Goal: Task Accomplishment & Management: Complete application form

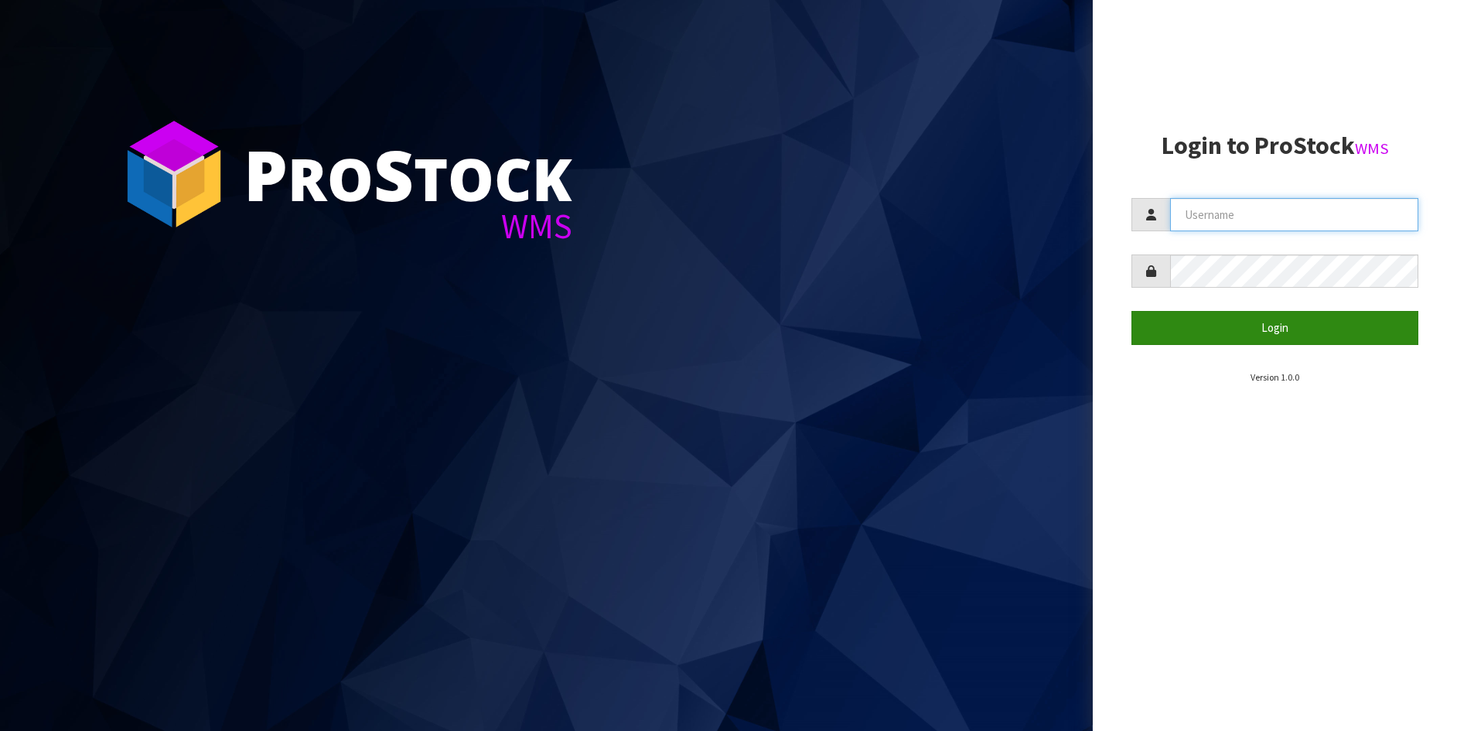
type input "[PERSON_NAME]"
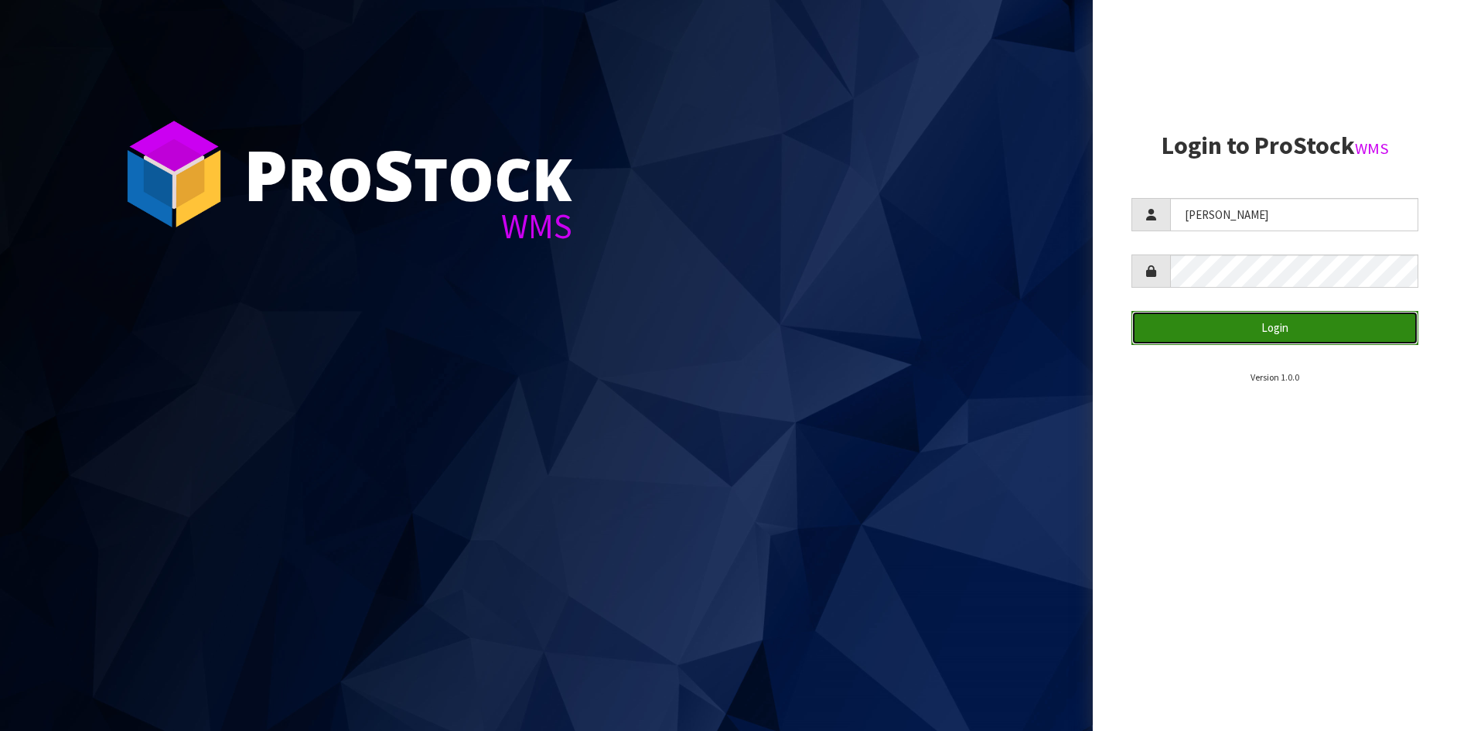
click at [1285, 325] on button "Login" at bounding box center [1274, 327] width 287 height 33
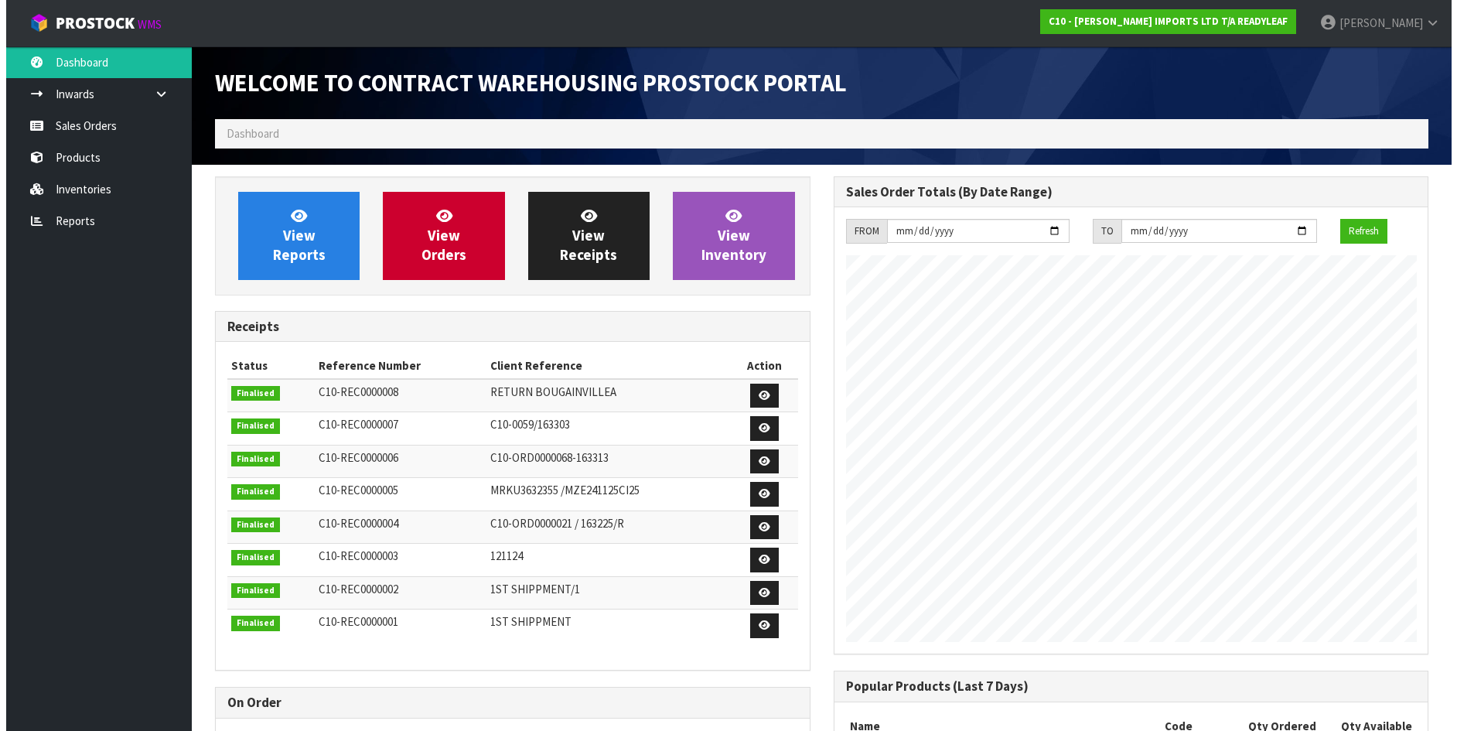
scroll to position [708, 618]
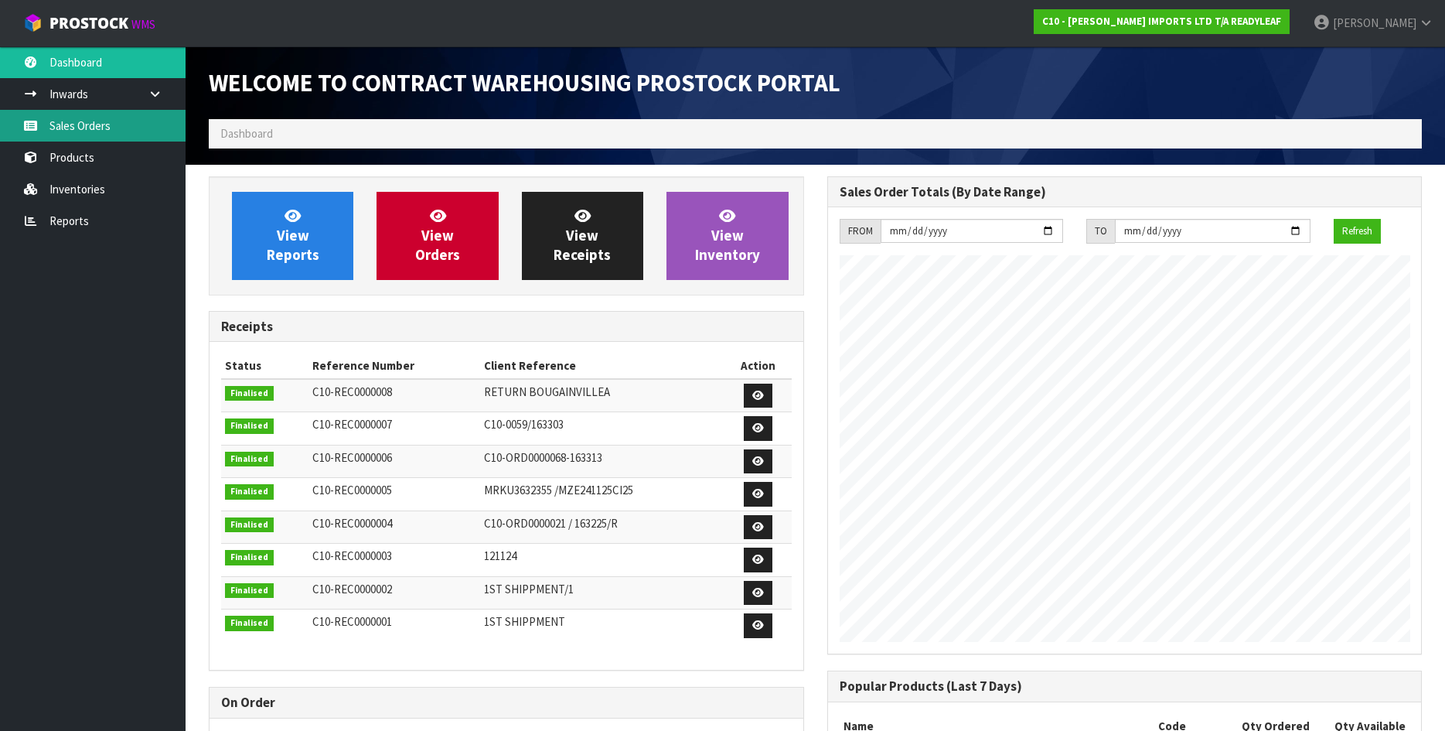
click at [107, 126] on link "Sales Orders" at bounding box center [93, 126] width 186 height 32
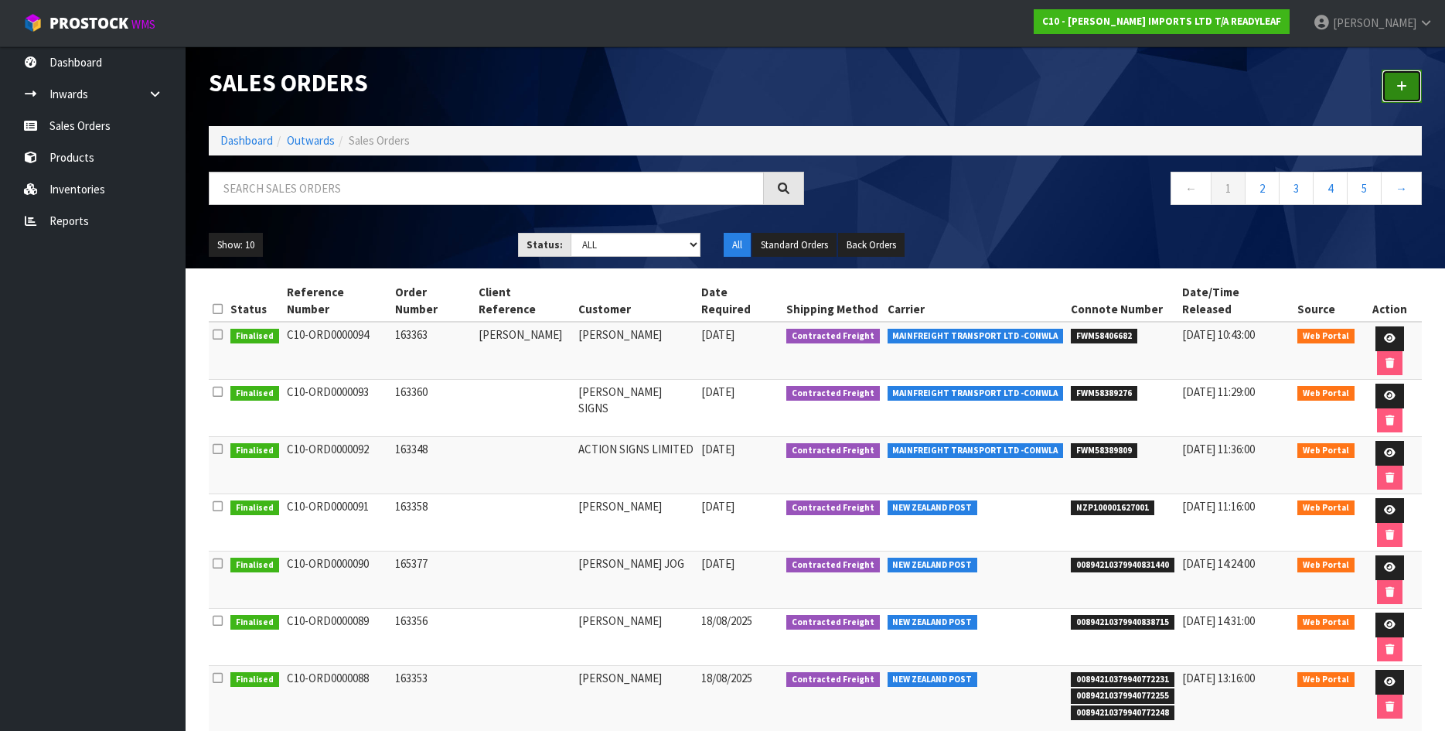
click at [1409, 90] on link at bounding box center [1402, 86] width 40 height 33
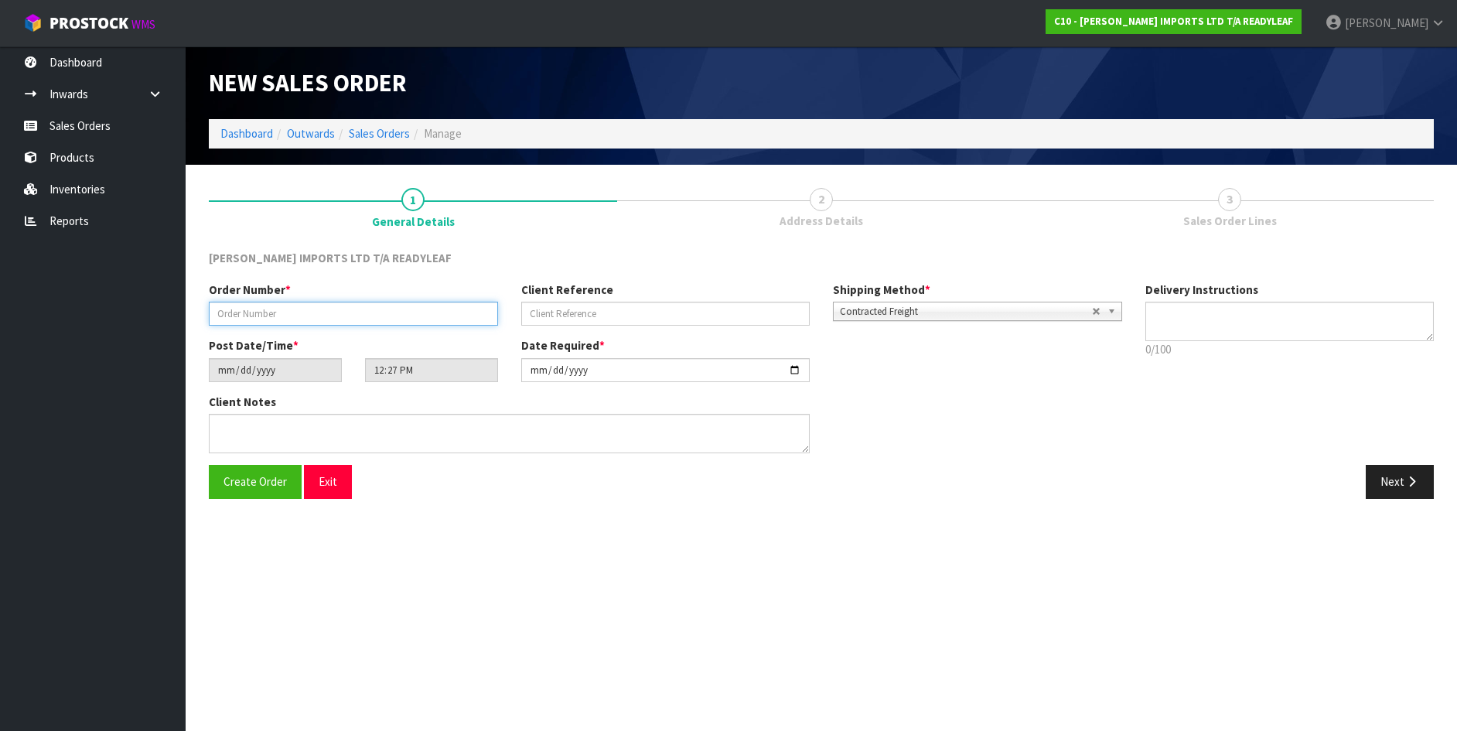
click at [248, 321] on input "text" at bounding box center [353, 314] width 289 height 24
click at [252, 311] on input "text" at bounding box center [353, 314] width 289 height 24
type input "163364"
click at [245, 486] on span "Create Order" at bounding box center [255, 481] width 63 height 15
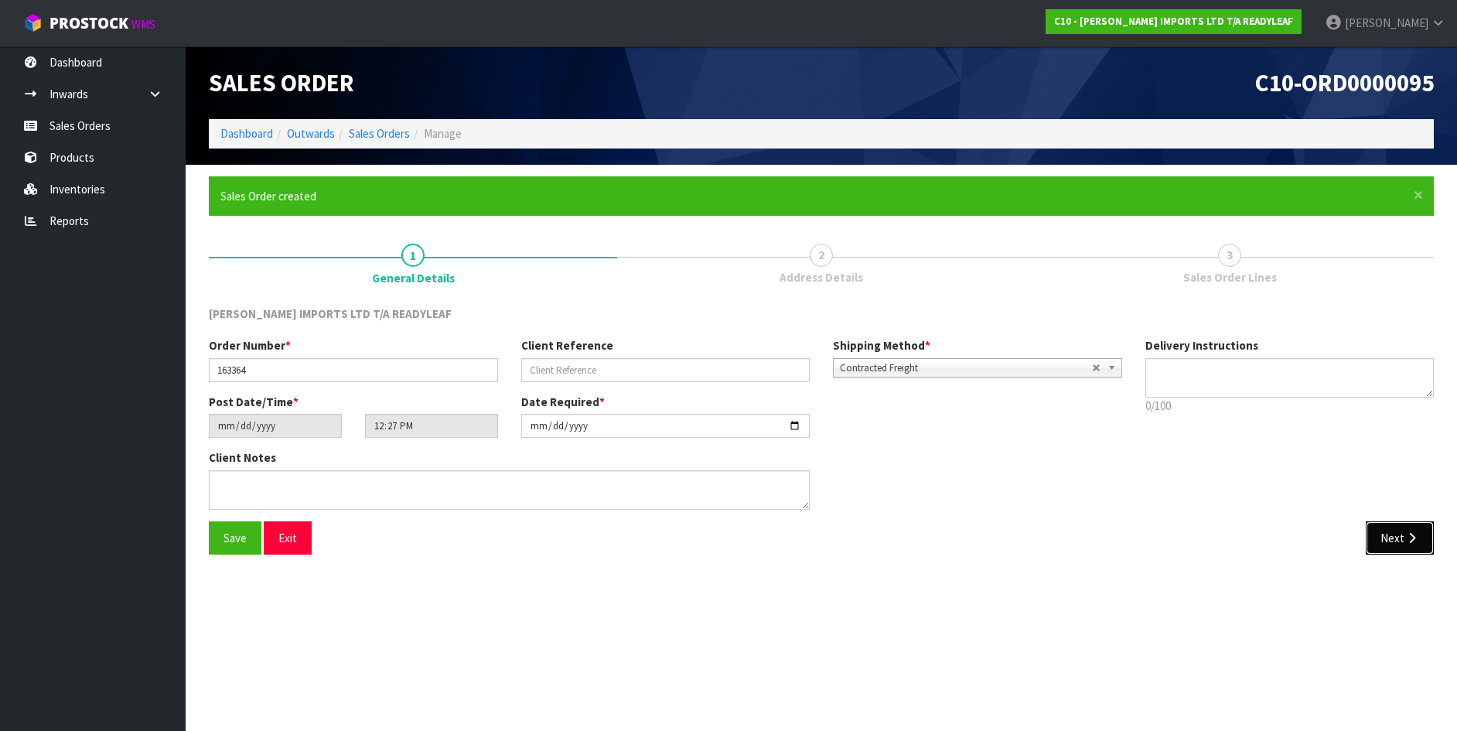
click at [1379, 536] on button "Next" at bounding box center [1400, 537] width 68 height 33
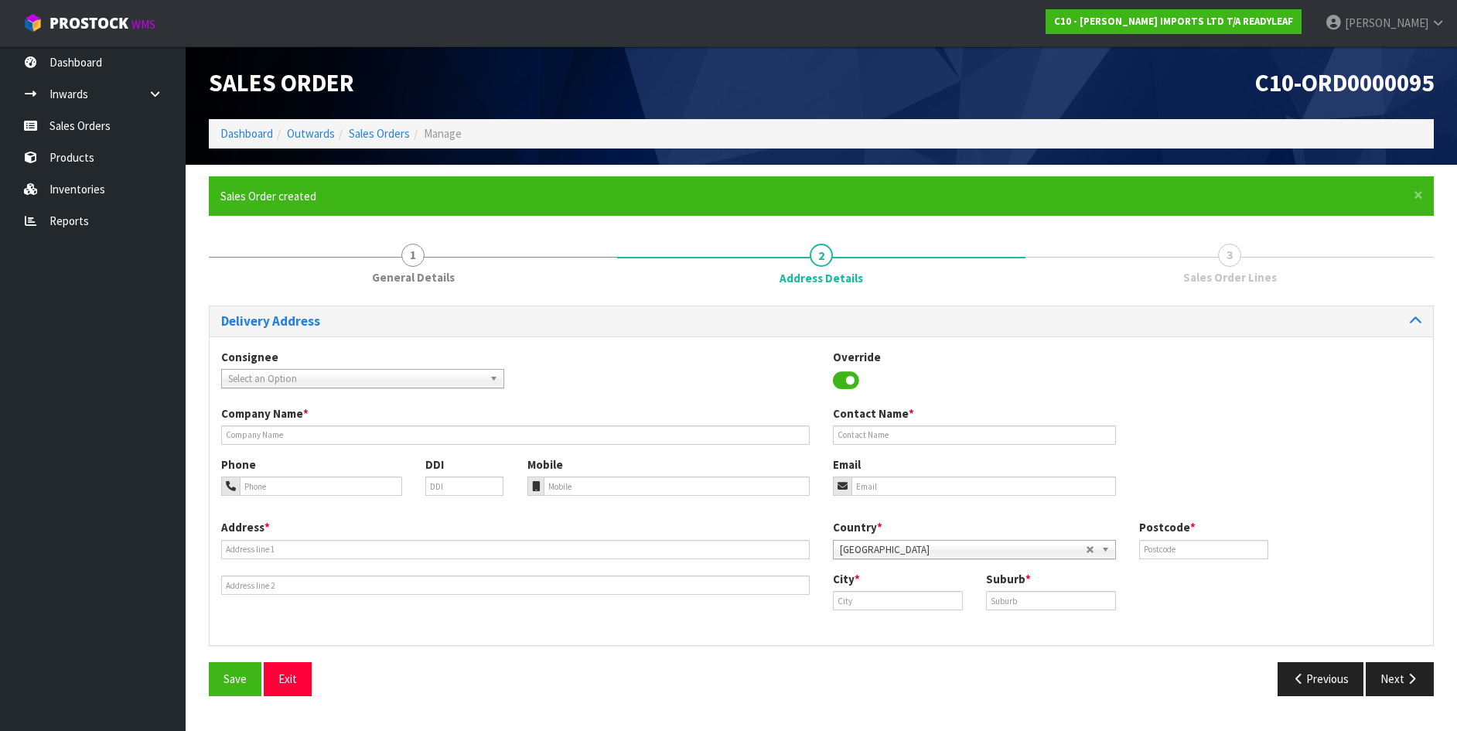
click at [267, 376] on span "Select an Option" at bounding box center [355, 379] width 255 height 19
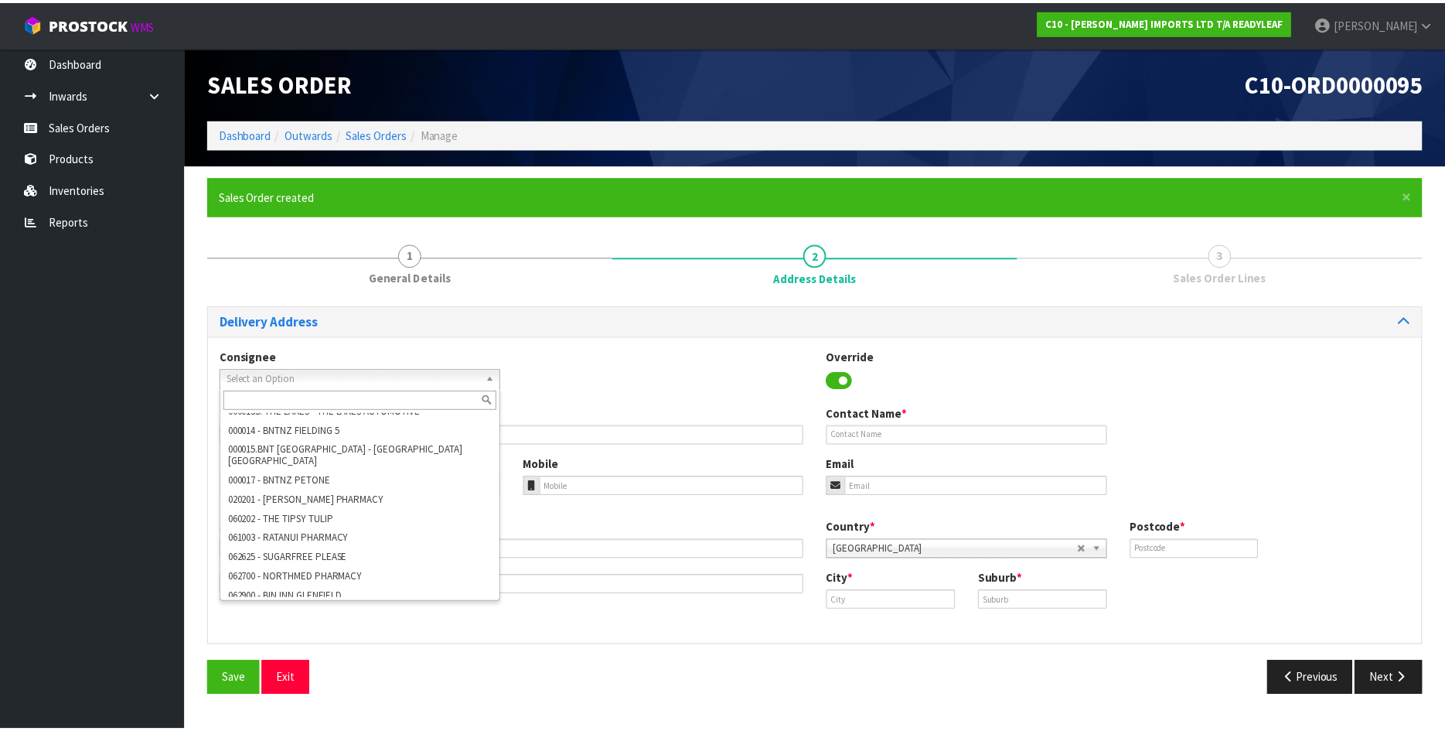
scroll to position [460, 0]
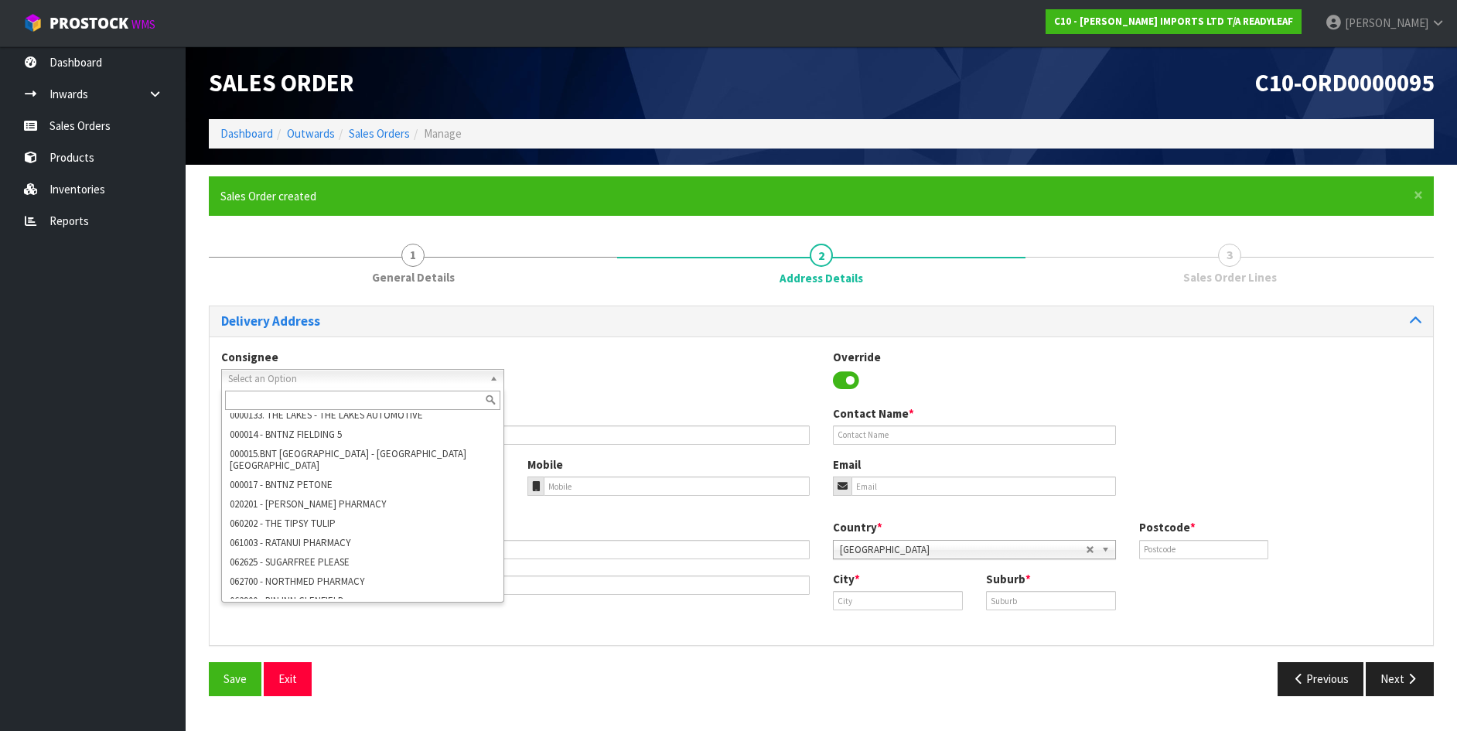
click at [586, 391] on div "Consignee 000001.BAY MECHANICS - BAY MECHANICS 000001A - BRAKE & TRANSMISSION N…" at bounding box center [821, 377] width 1223 height 56
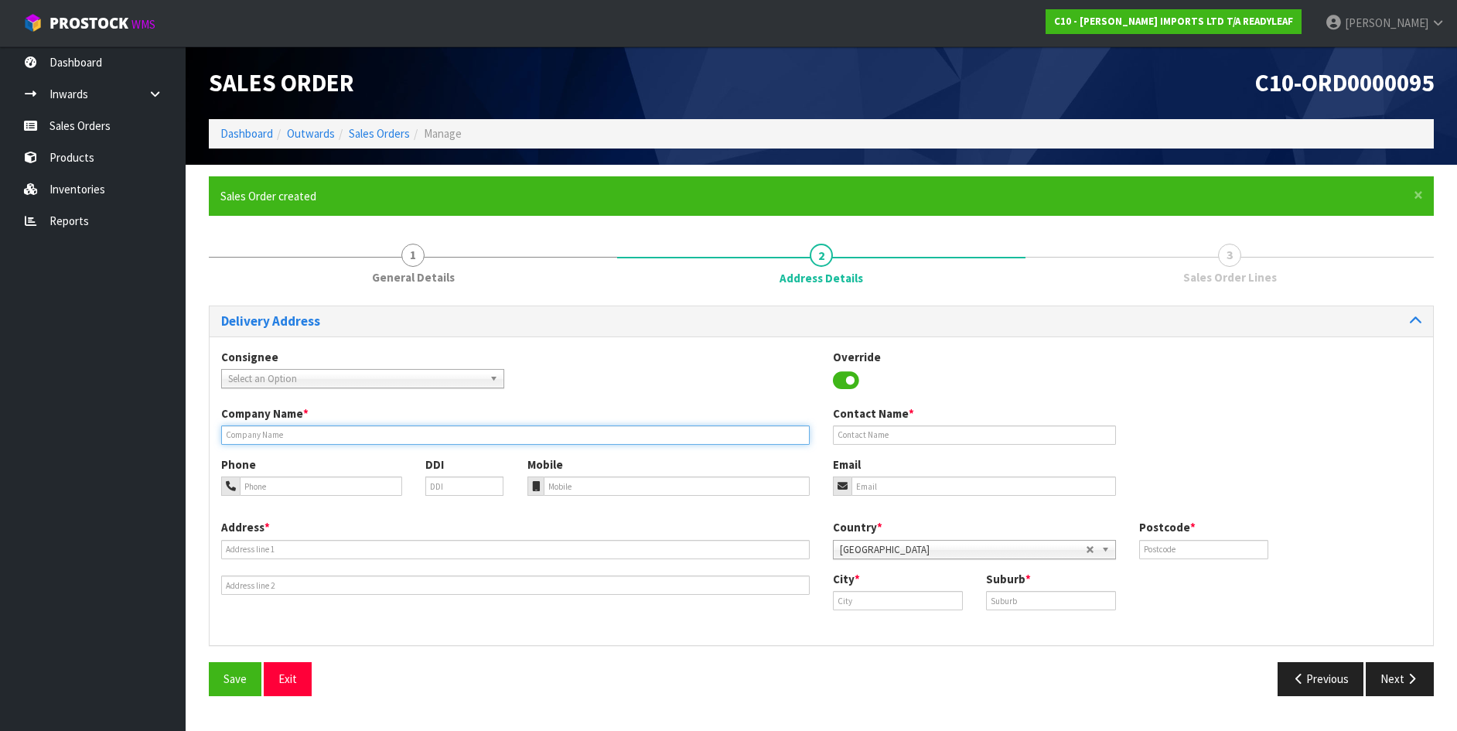
click at [277, 438] on input "text" at bounding box center [515, 434] width 589 height 19
type input "THE SUPREME GROUP"
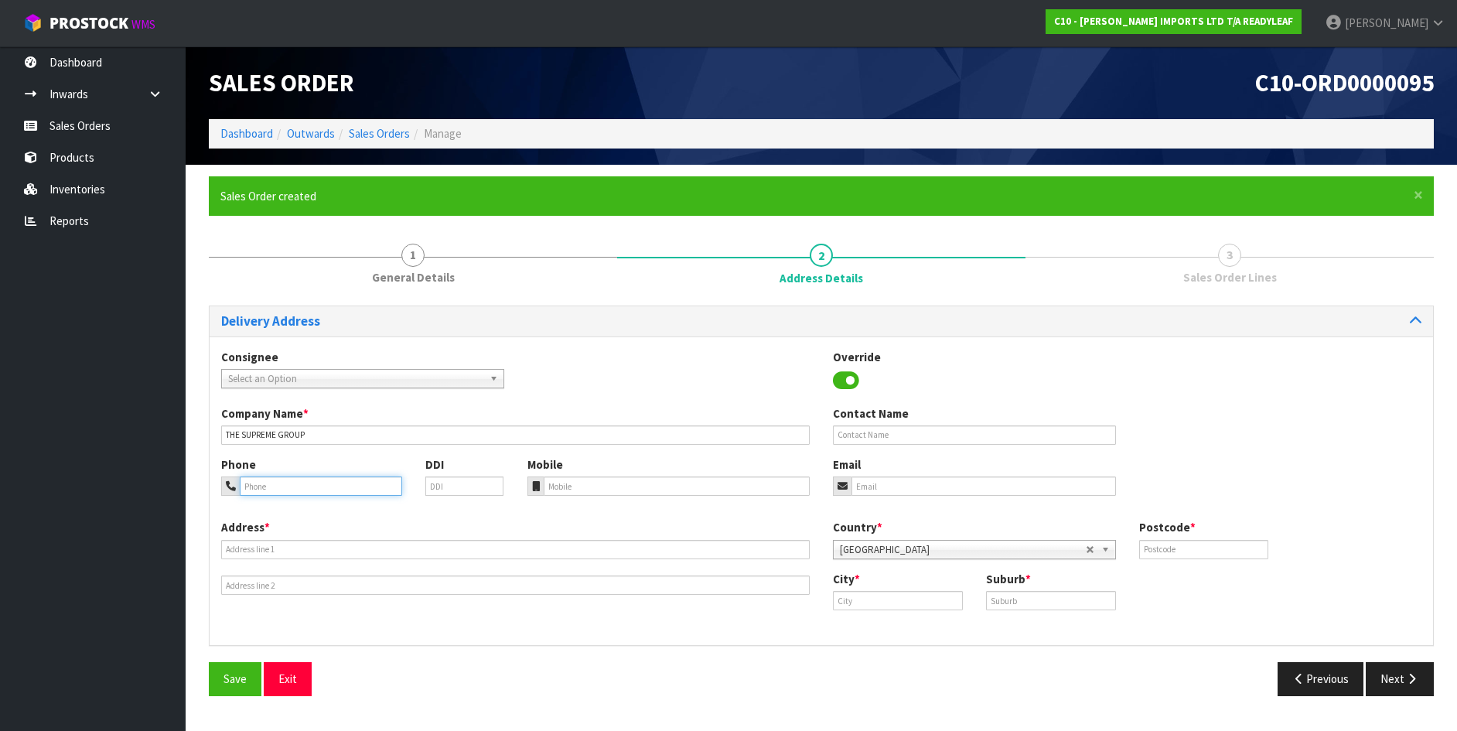
click at [254, 490] on input "tel" at bounding box center [321, 485] width 162 height 19
click at [569, 486] on input "tel" at bounding box center [677, 485] width 267 height 19
type input "021365526"
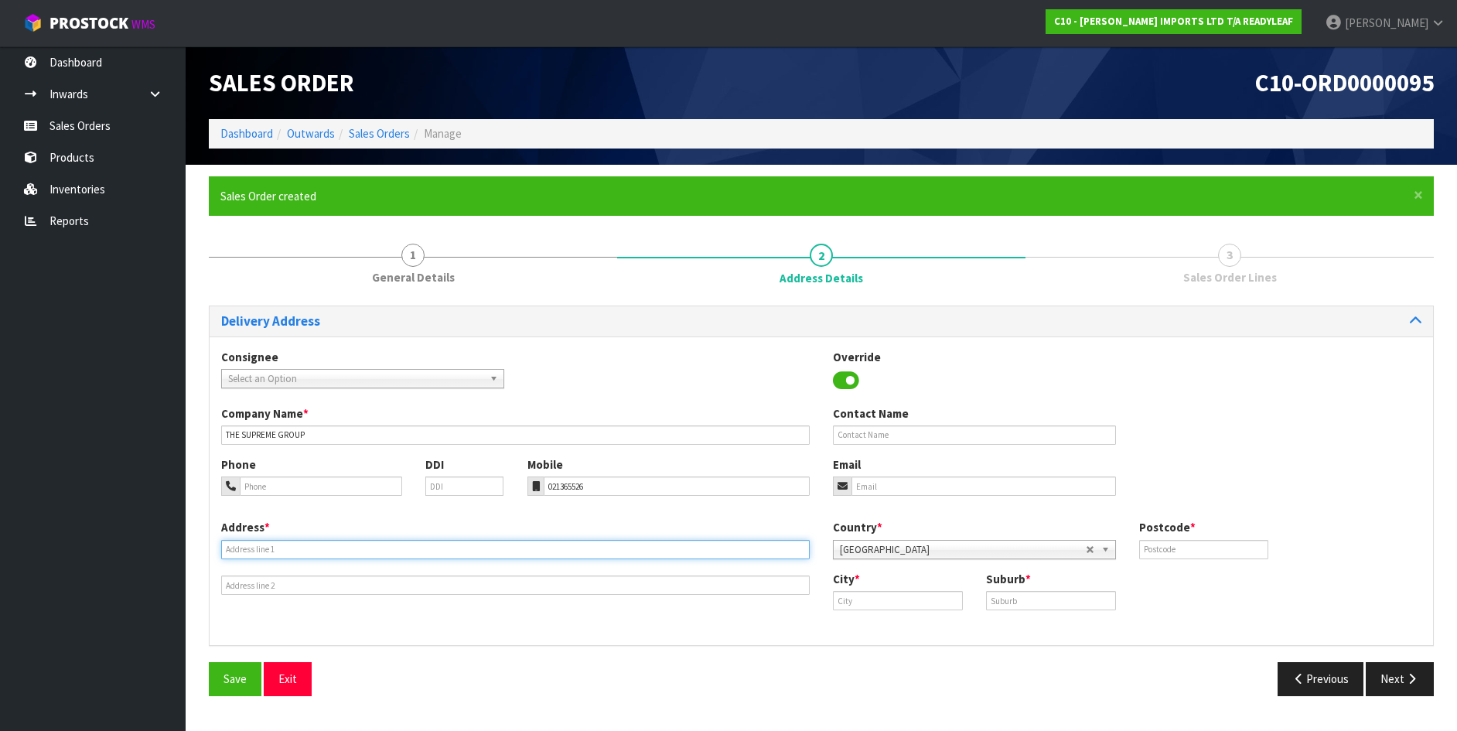
click at [270, 544] on input "text" at bounding box center [515, 549] width 589 height 19
click at [299, 548] on input "32A BIRMINGHAM DXRIVE" at bounding box center [515, 549] width 589 height 19
type input "[STREET_ADDRESS]"
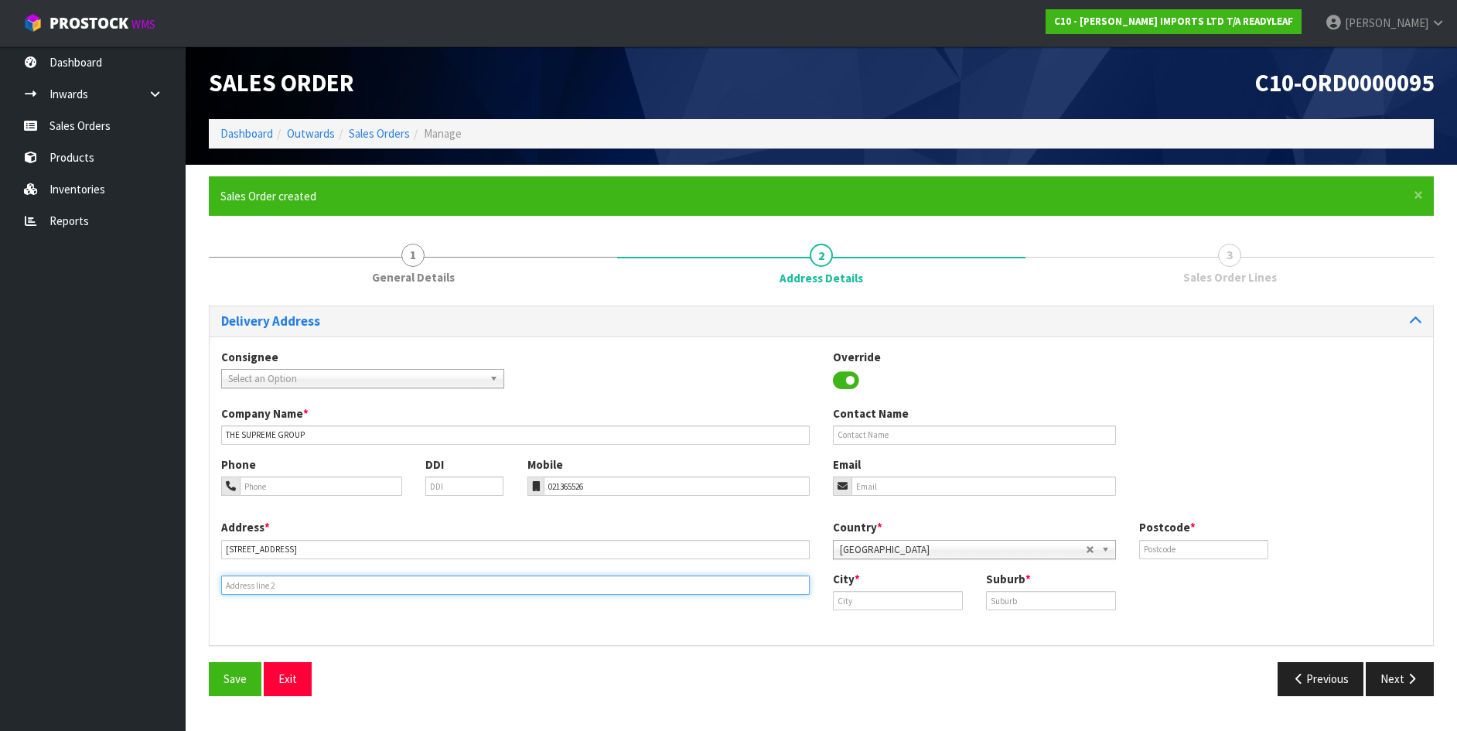
click at [241, 586] on input "text" at bounding box center [515, 584] width 589 height 19
type input "[PERSON_NAME]"
click at [1005, 599] on input "text" at bounding box center [1051, 600] width 130 height 19
type input "[PERSON_NAME]"
click at [853, 601] on input "text" at bounding box center [898, 600] width 130 height 19
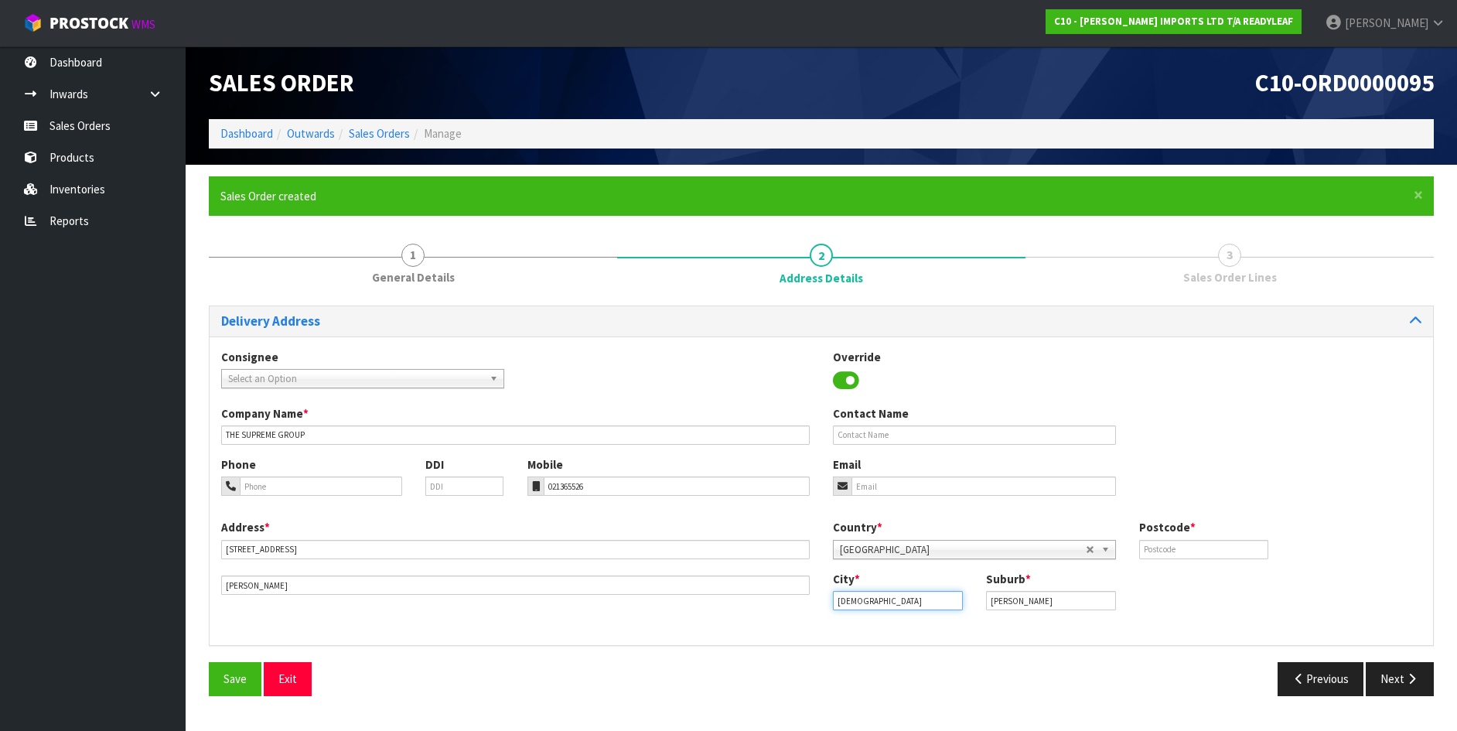
type input "[DEMOGRAPHIC_DATA]"
click at [901, 548] on span "[GEOGRAPHIC_DATA]" at bounding box center [963, 550] width 246 height 19
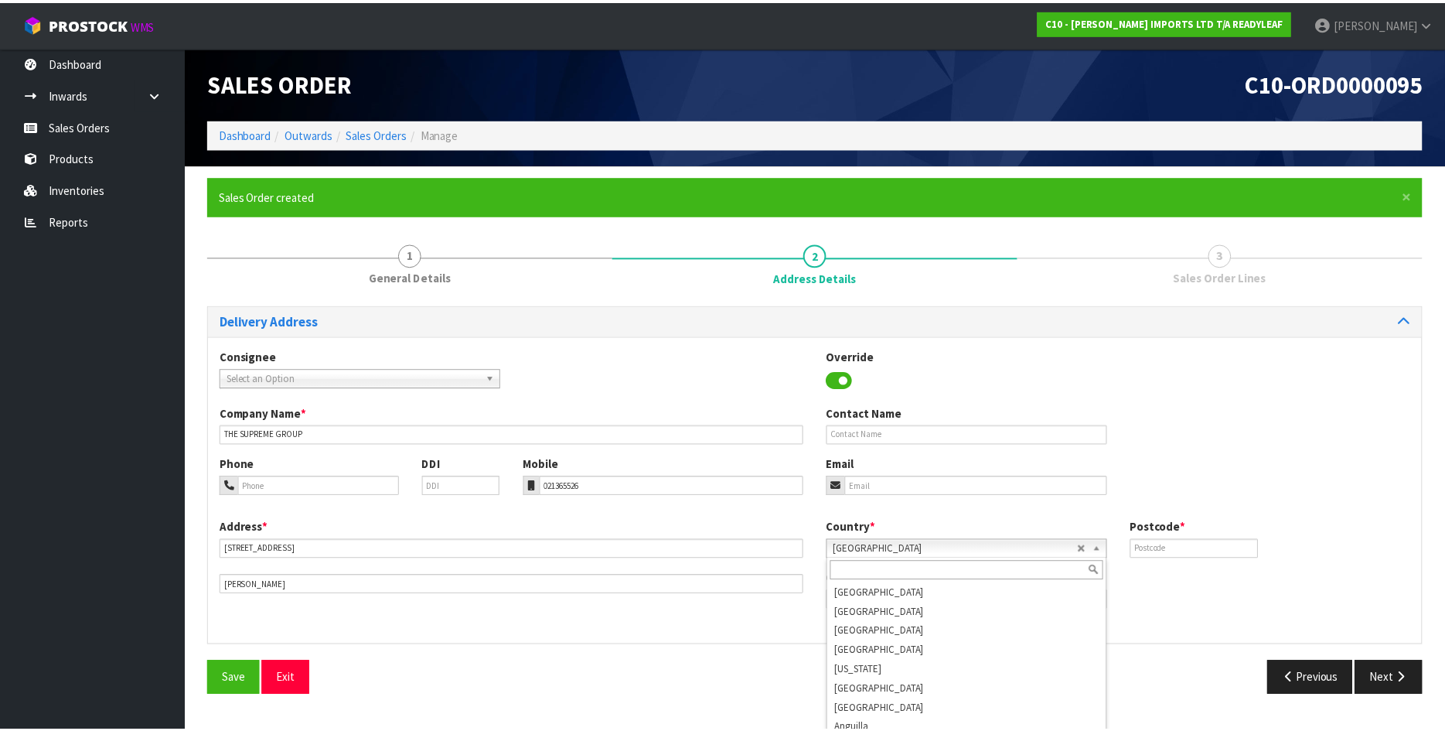
scroll to position [2889, 0]
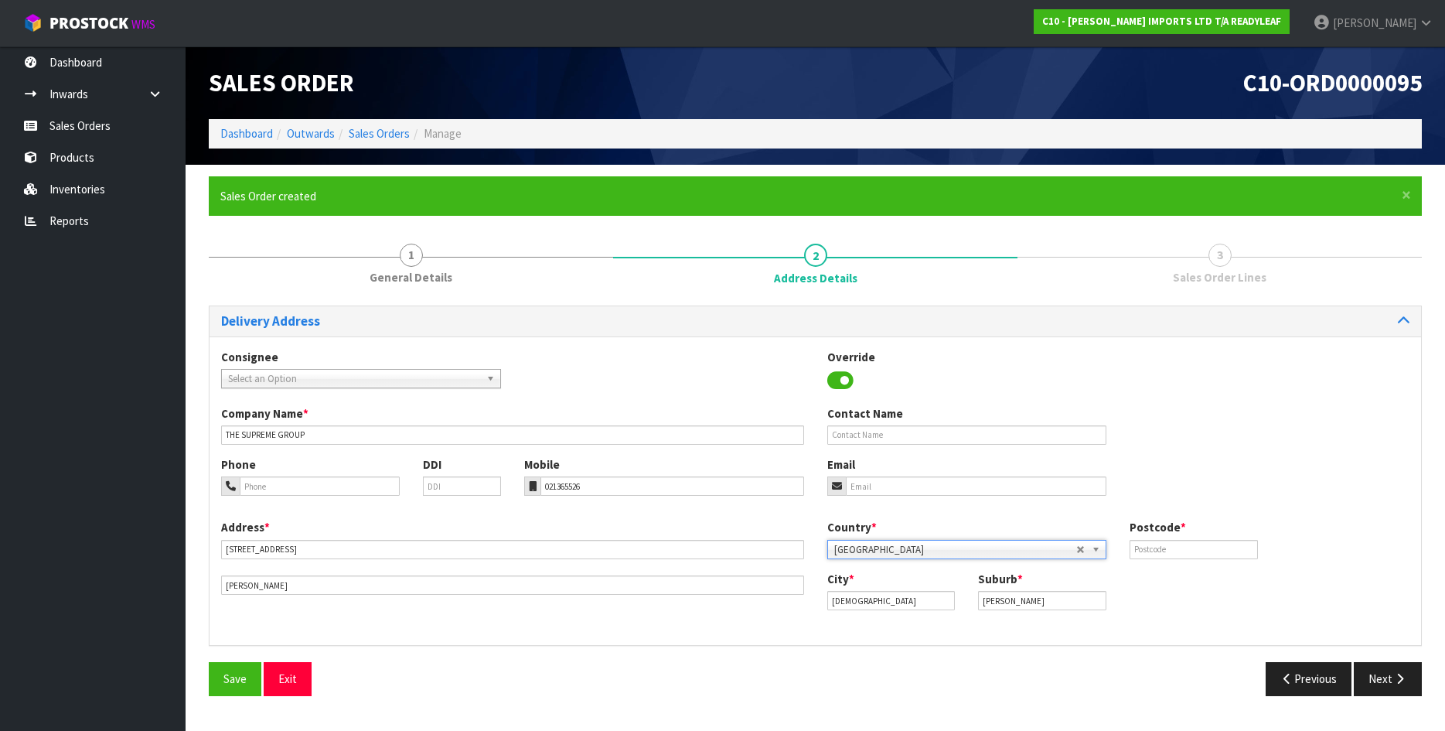
click at [901, 549] on span "[GEOGRAPHIC_DATA]" at bounding box center [955, 550] width 243 height 19
click at [859, 488] on input "email" at bounding box center [976, 485] width 261 height 19
click at [859, 429] on input "text" at bounding box center [968, 434] width 280 height 19
type input "JONO"
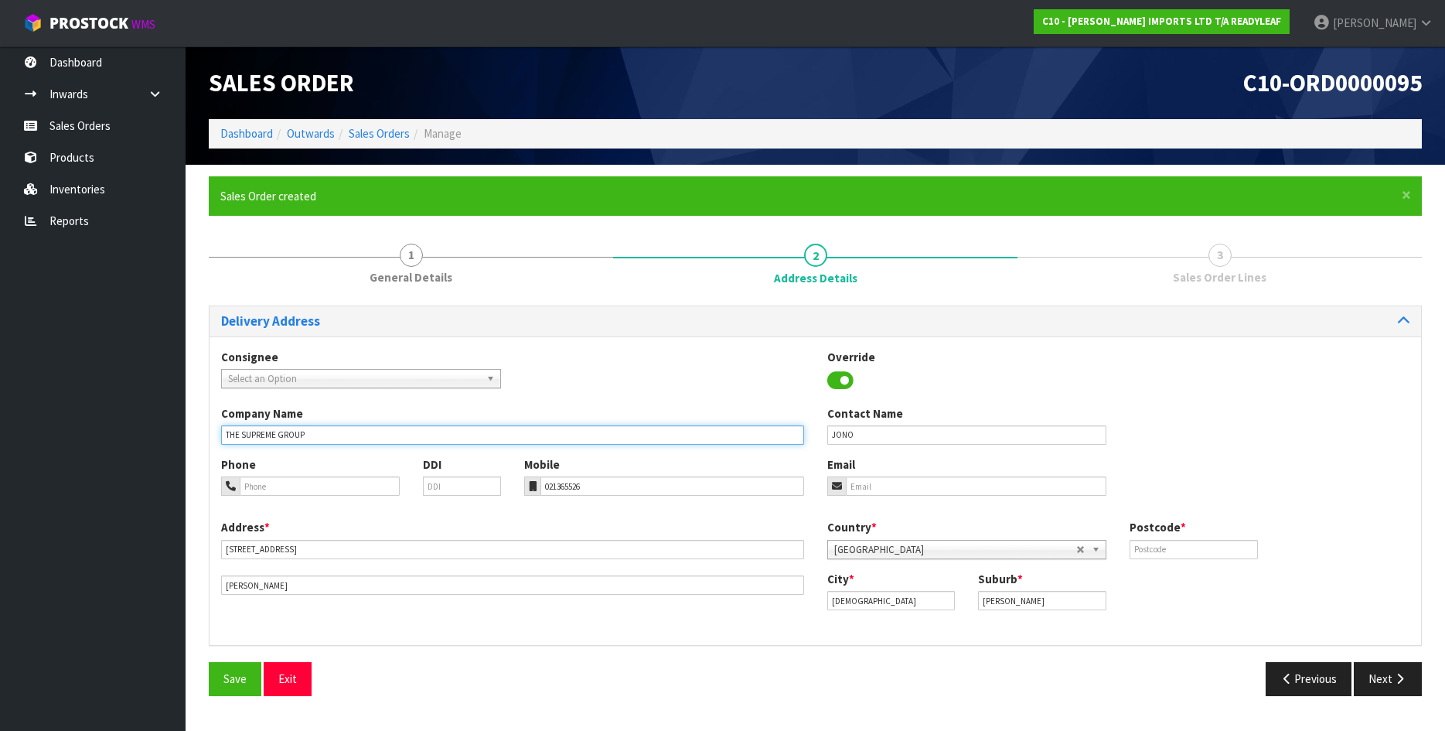
drag, startPoint x: 314, startPoint y: 438, endPoint x: 119, endPoint y: 439, distance: 194.9
click at [119, 439] on body "Toggle navigation ProStock WMS C10 - [PERSON_NAME] IMPORTS LTD T/A READYLEAF [P…" at bounding box center [722, 365] width 1445 height 731
type input "ADGRAPHIX LTD"
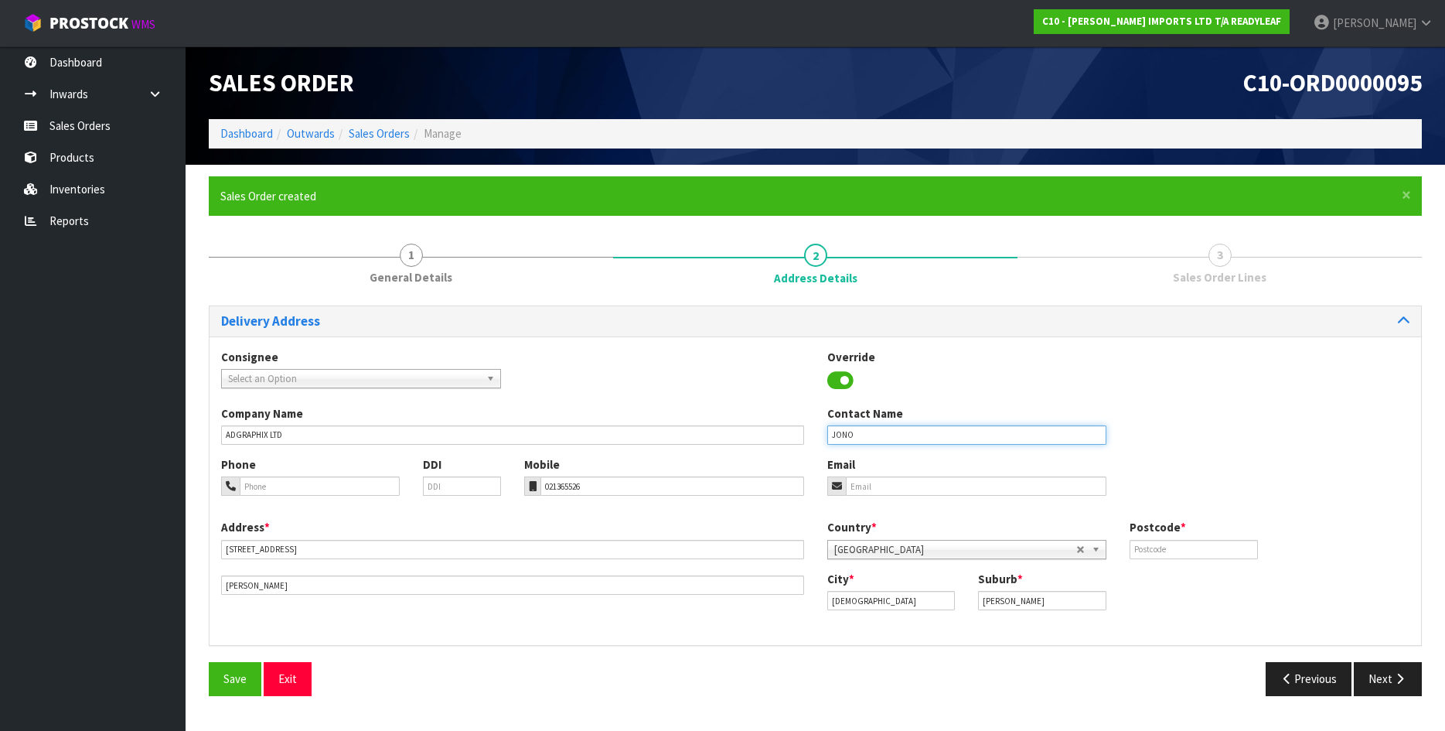
click at [860, 428] on input "JONO" at bounding box center [968, 434] width 280 height 19
type input "[PERSON_NAME]"
click at [861, 493] on input "email" at bounding box center [976, 485] width 261 height 19
click at [928, 492] on input "email" at bounding box center [976, 485] width 261 height 19
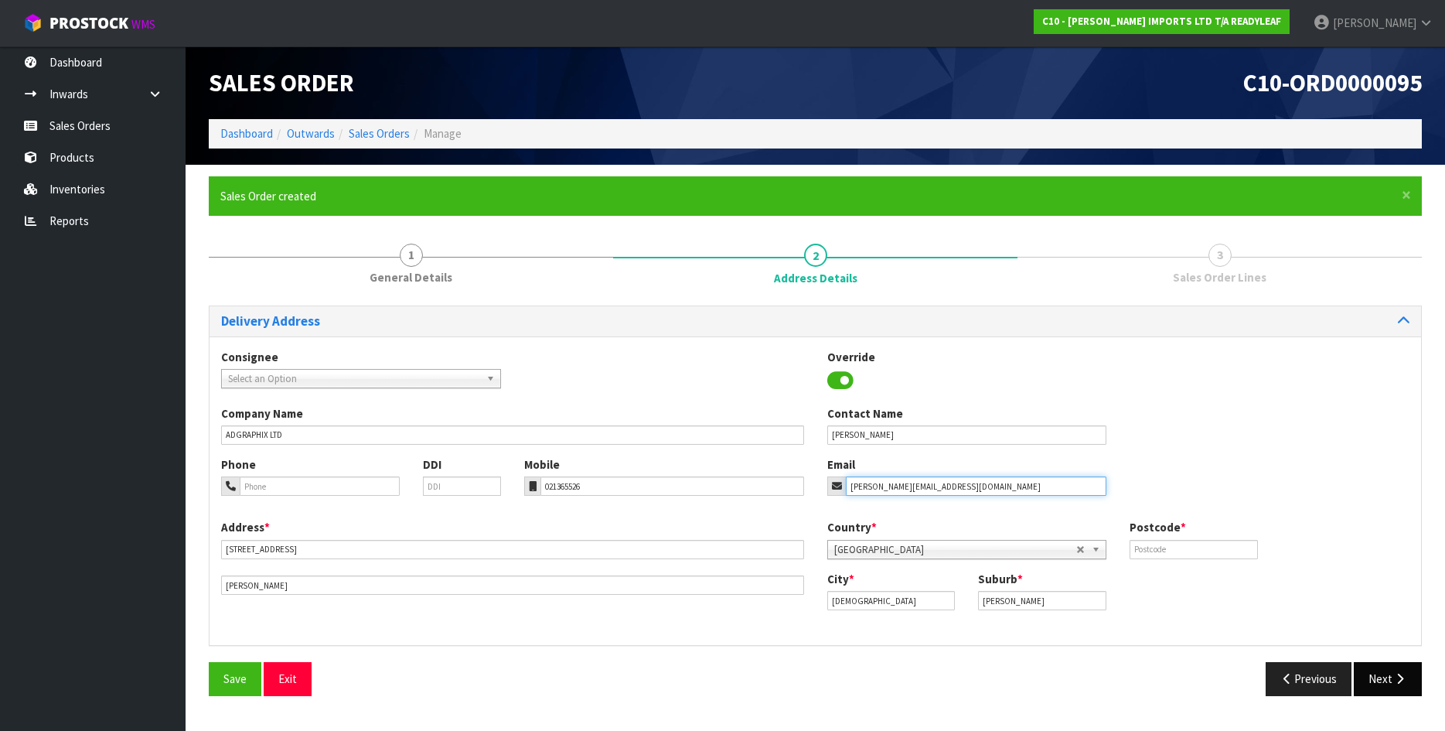
type input "[PERSON_NAME][EMAIL_ADDRESS][DOMAIN_NAME]"
click at [1379, 677] on button "Next" at bounding box center [1388, 678] width 68 height 33
click at [1155, 552] on input "text" at bounding box center [1194, 549] width 128 height 19
type input "8024"
click at [1374, 674] on button "Next" at bounding box center [1388, 678] width 68 height 33
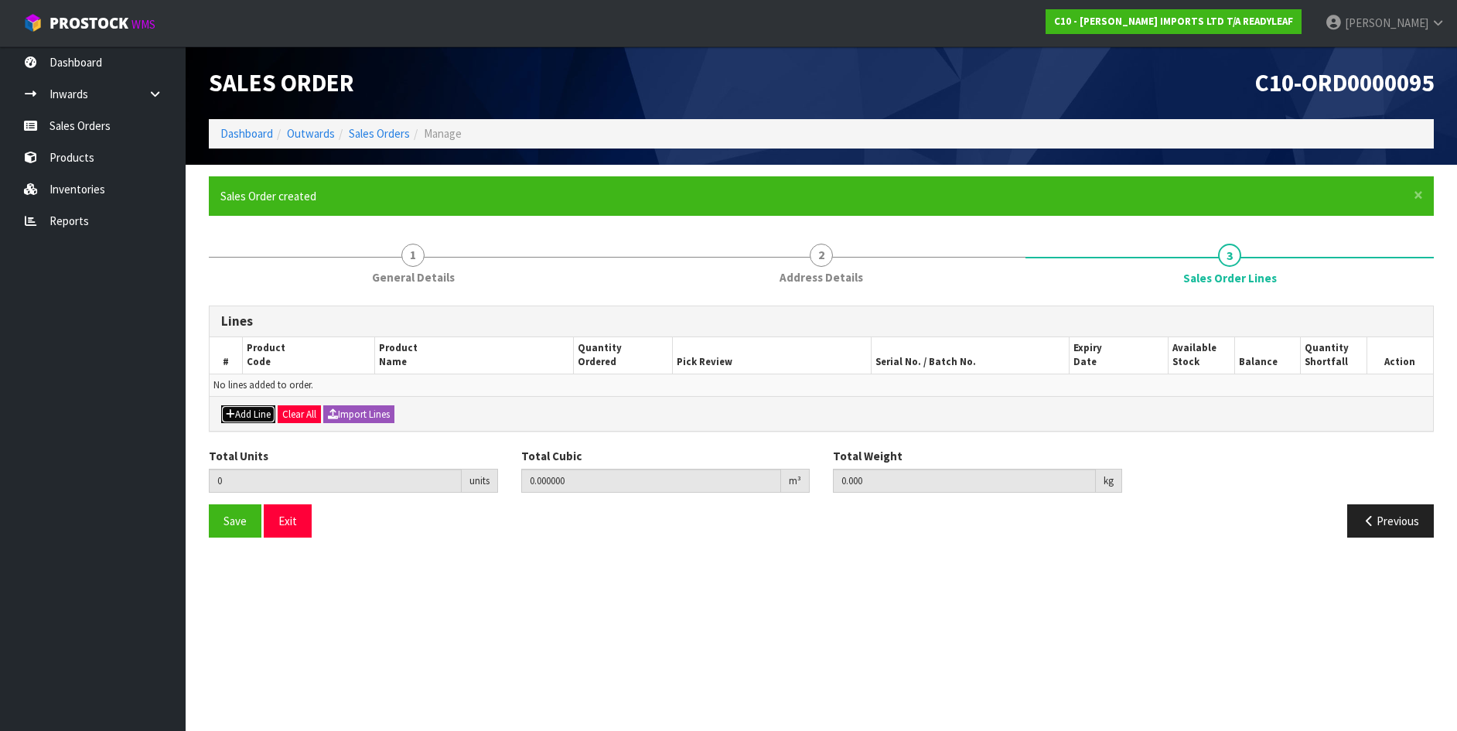
click at [254, 417] on button "Add Line" at bounding box center [248, 414] width 54 height 19
type input "0"
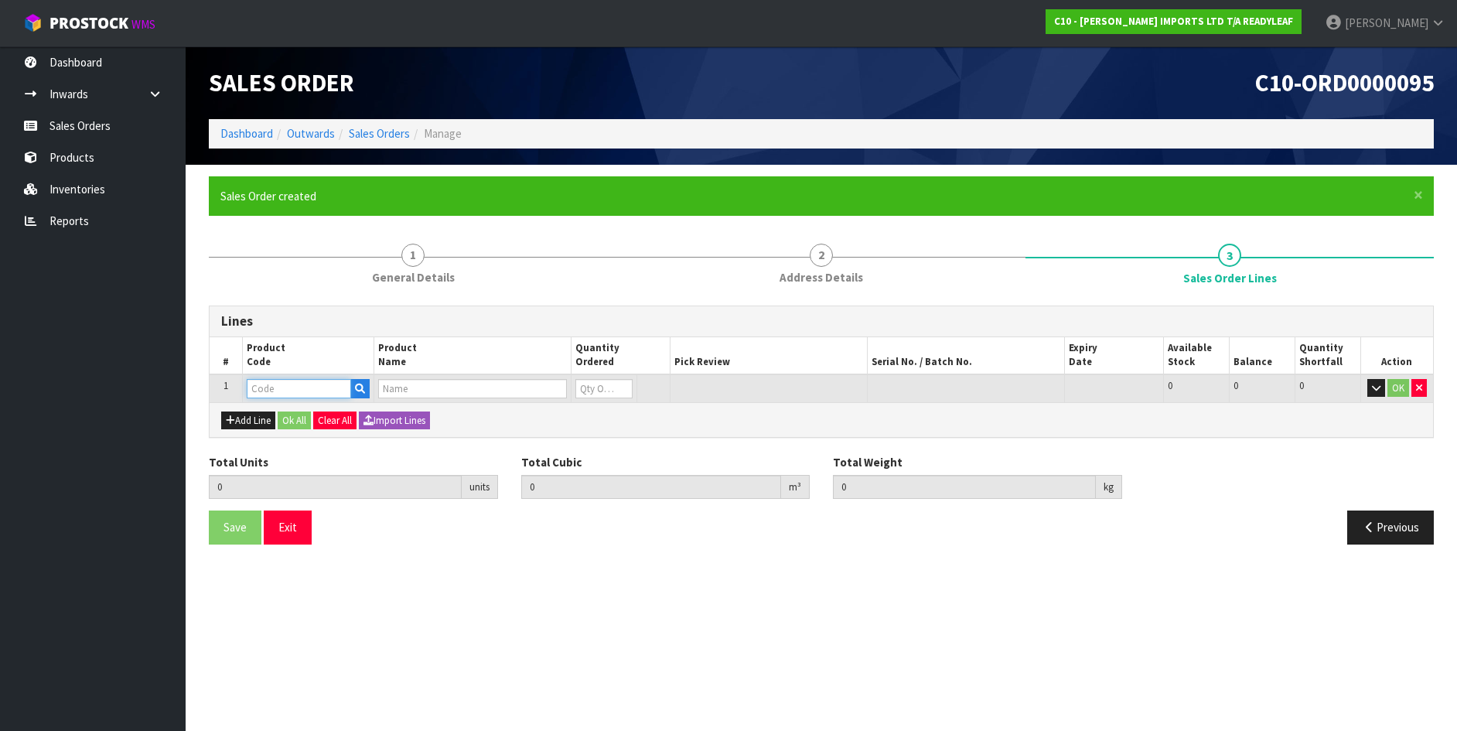
click at [285, 392] on input "text" at bounding box center [299, 388] width 104 height 19
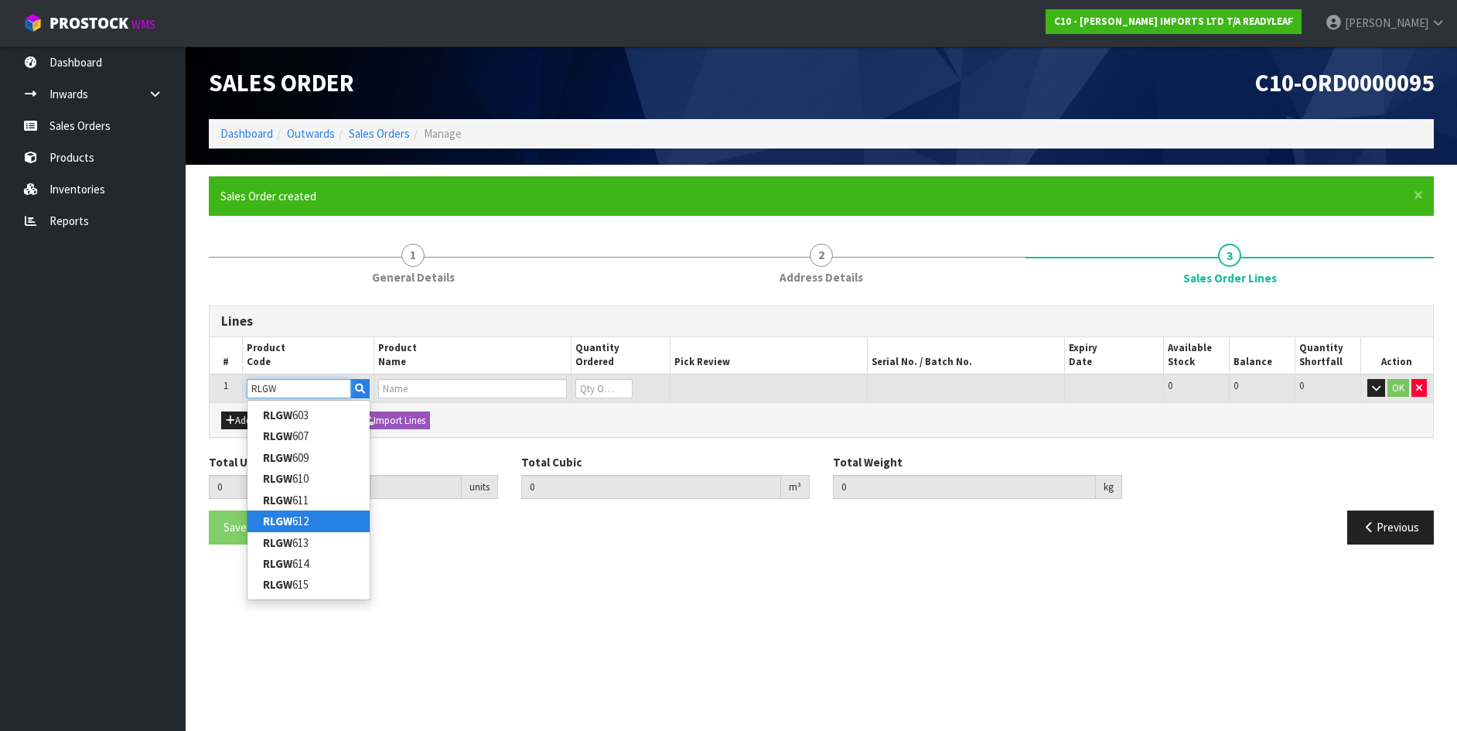
type input "RLGW"
click at [308, 522] on link "RLGW 612" at bounding box center [308, 520] width 122 height 21
type input "RLGW 612"
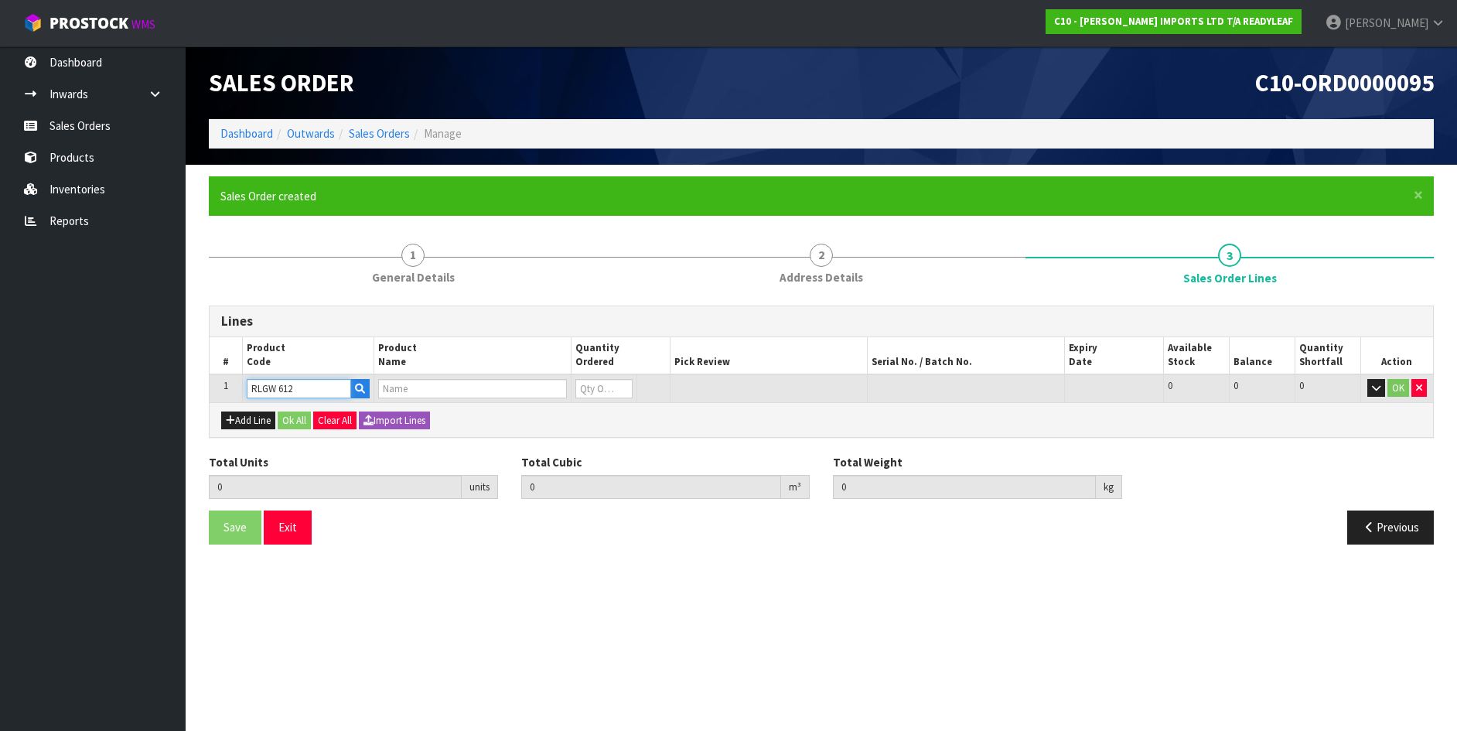
type input "0.000000"
type input "0.000"
type input "POTPOURRI 1M X 1M PANEL"
type input "0"
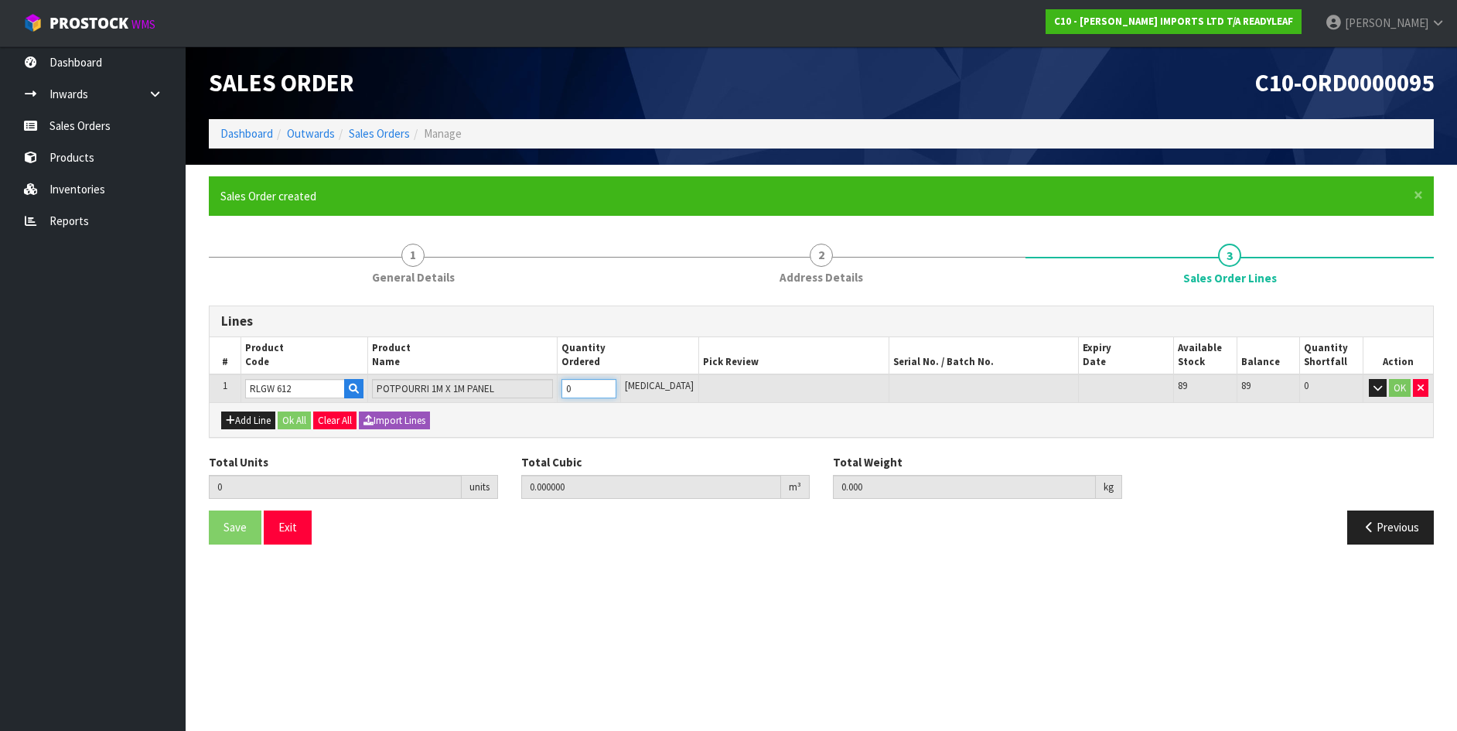
click at [594, 394] on input "0" at bounding box center [588, 388] width 55 height 19
type input "0"
type input "6"
type input "0.339488"
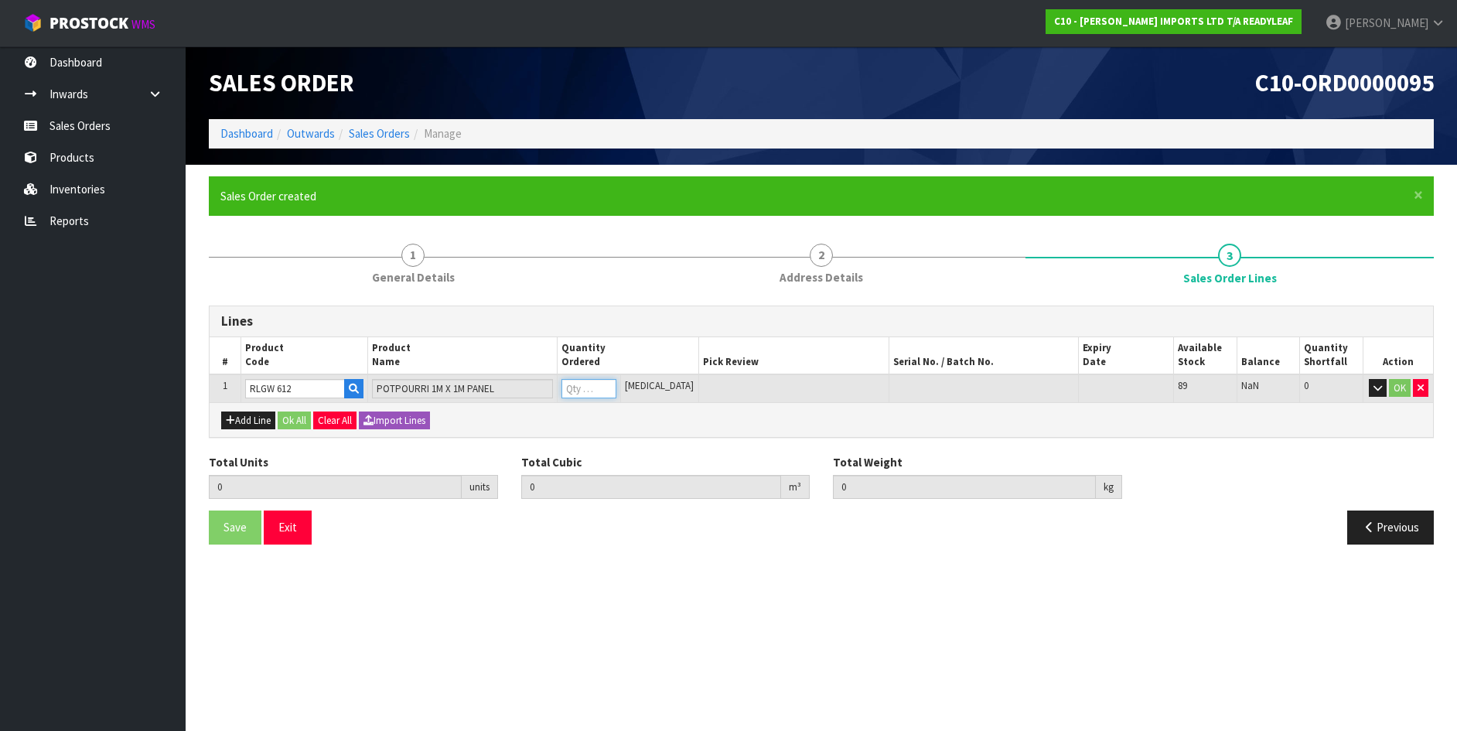
type input "22.1"
type input "6"
click at [1400, 382] on button "OK" at bounding box center [1400, 388] width 22 height 19
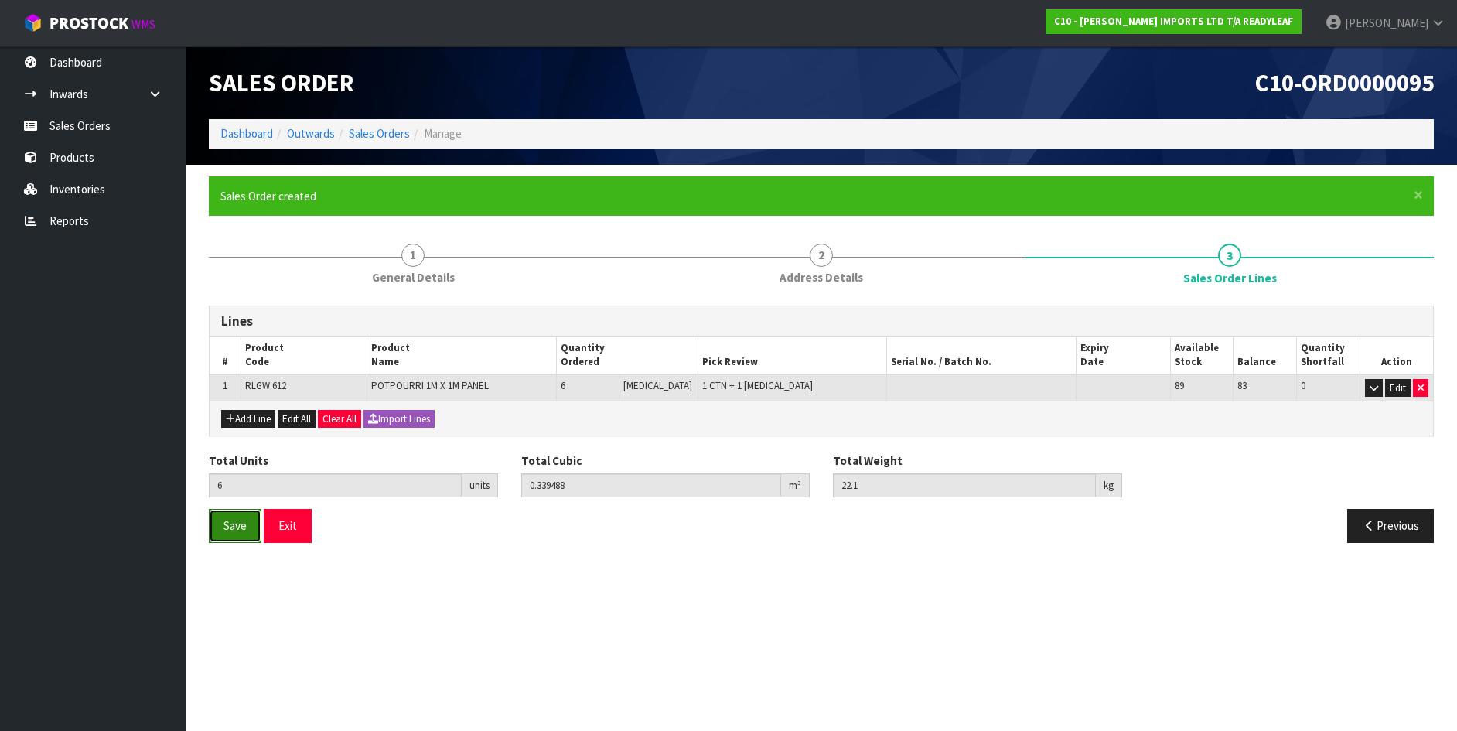
click at [222, 528] on button "Save" at bounding box center [235, 525] width 53 height 33
click at [227, 535] on button "Save" at bounding box center [235, 525] width 53 height 33
click at [284, 524] on button "Exit" at bounding box center [288, 525] width 48 height 33
